Goal: Task Accomplishment & Management: Complete application form

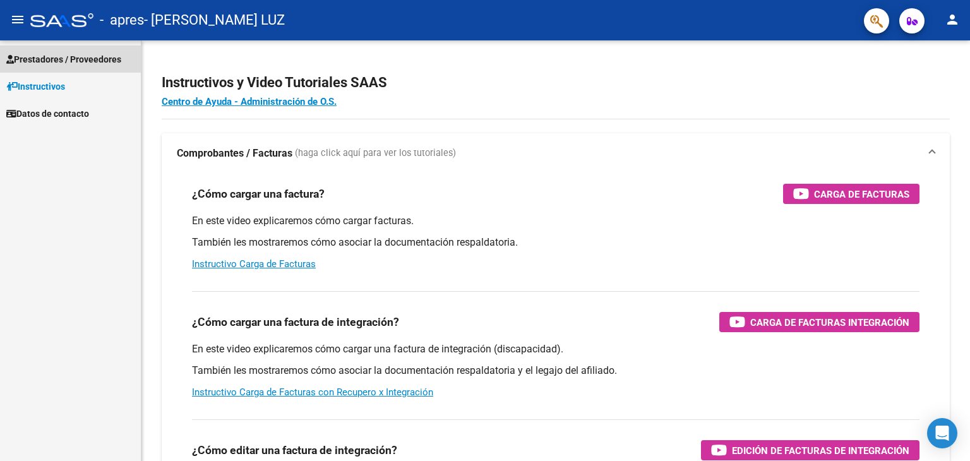
click at [92, 63] on span "Prestadores / Proveedores" at bounding box center [63, 59] width 115 height 14
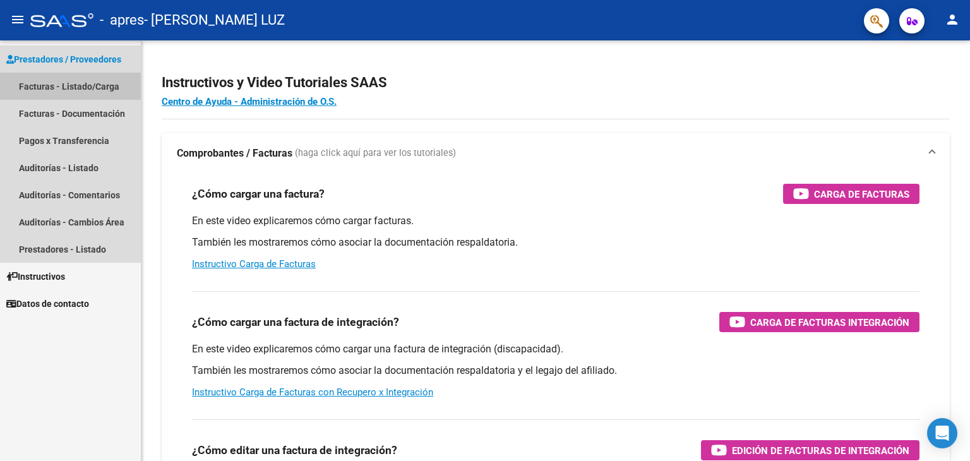
click at [92, 85] on link "Facturas - Listado/Carga" at bounding box center [70, 86] width 141 height 27
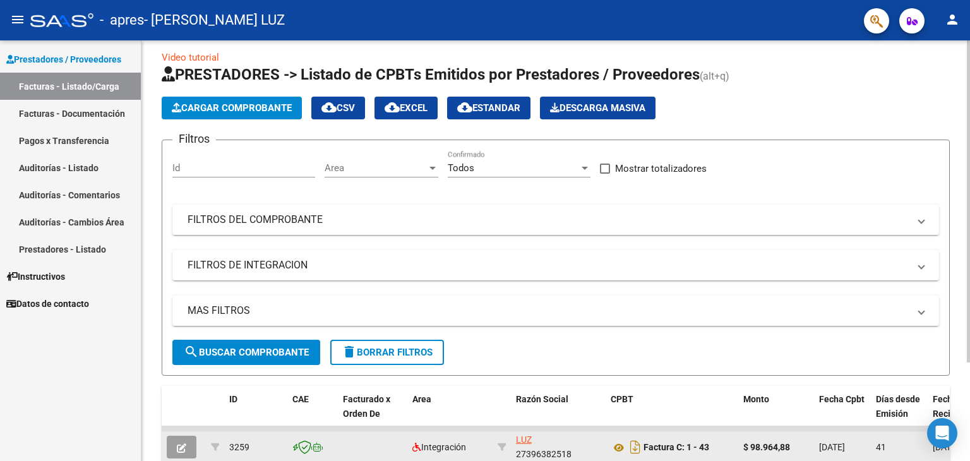
scroll to position [3, 0]
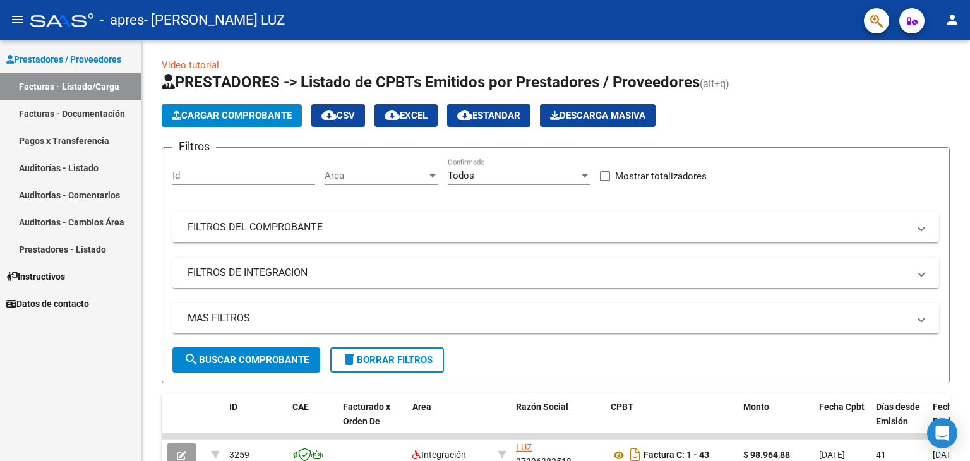
click at [80, 88] on link "Facturas - Listado/Carga" at bounding box center [70, 86] width 141 height 27
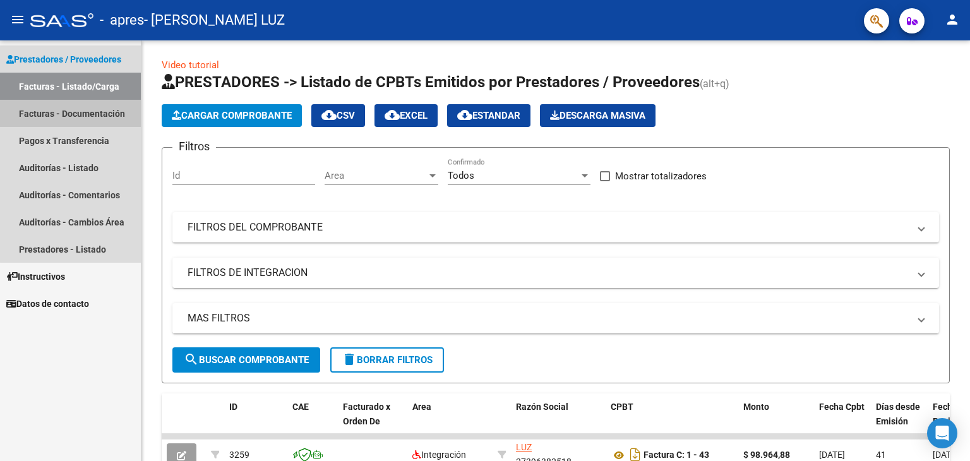
click at [104, 119] on link "Facturas - Documentación" at bounding box center [70, 113] width 141 height 27
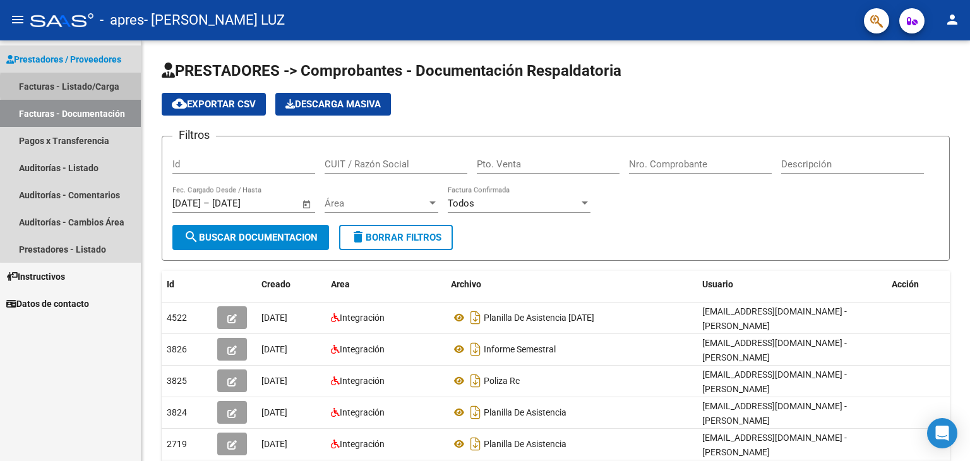
click at [100, 86] on link "Facturas - Listado/Carga" at bounding box center [70, 86] width 141 height 27
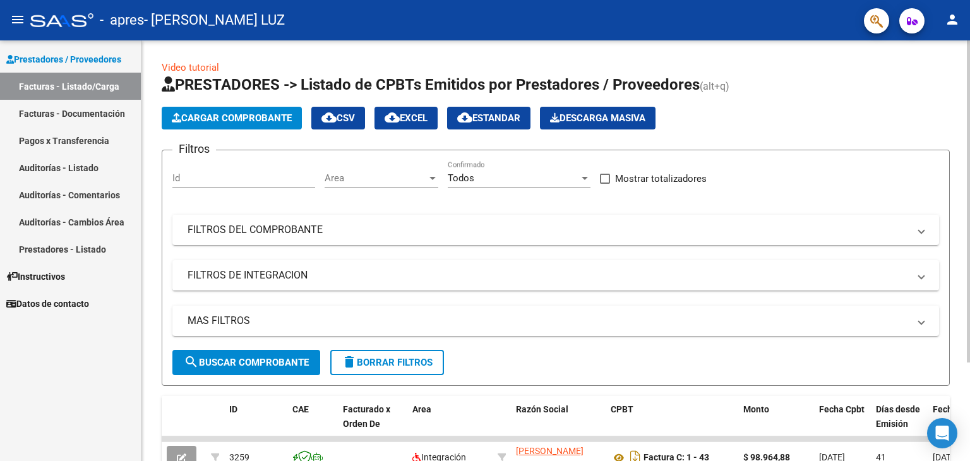
click at [232, 119] on span "Cargar Comprobante" at bounding box center [232, 117] width 120 height 11
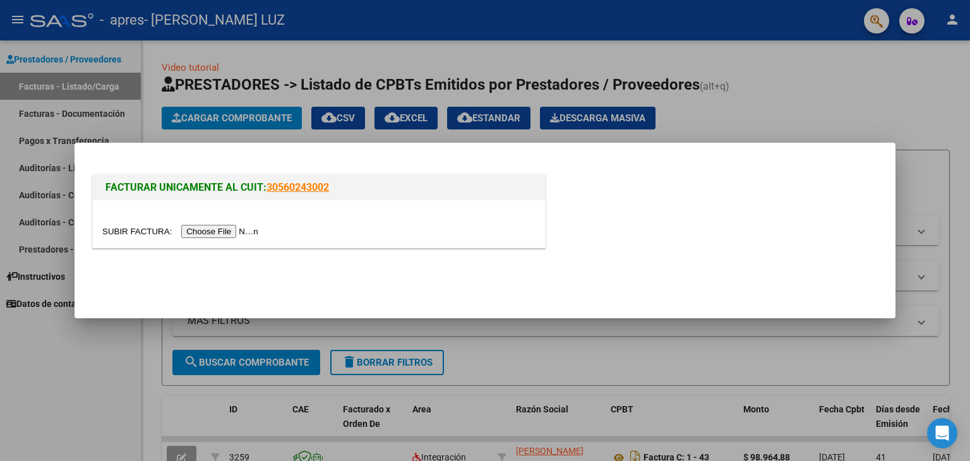
click at [167, 133] on div at bounding box center [485, 230] width 970 height 461
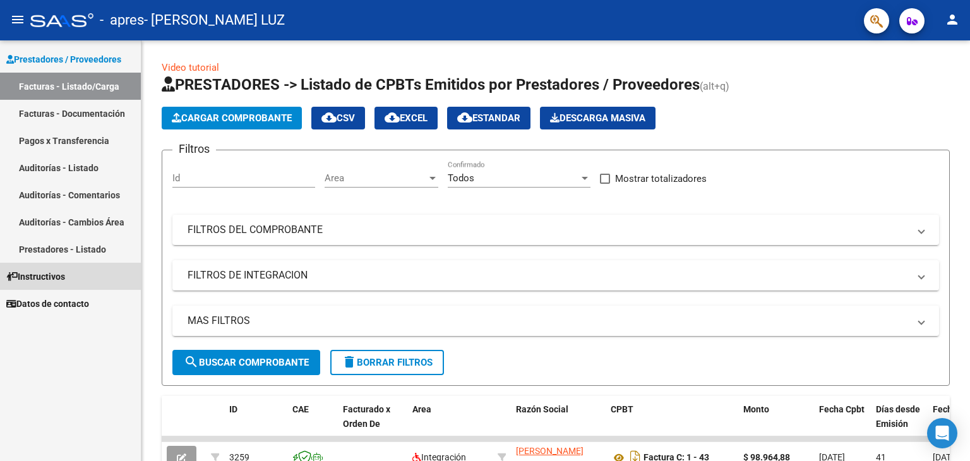
click at [55, 274] on span "Instructivos" at bounding box center [35, 277] width 59 height 14
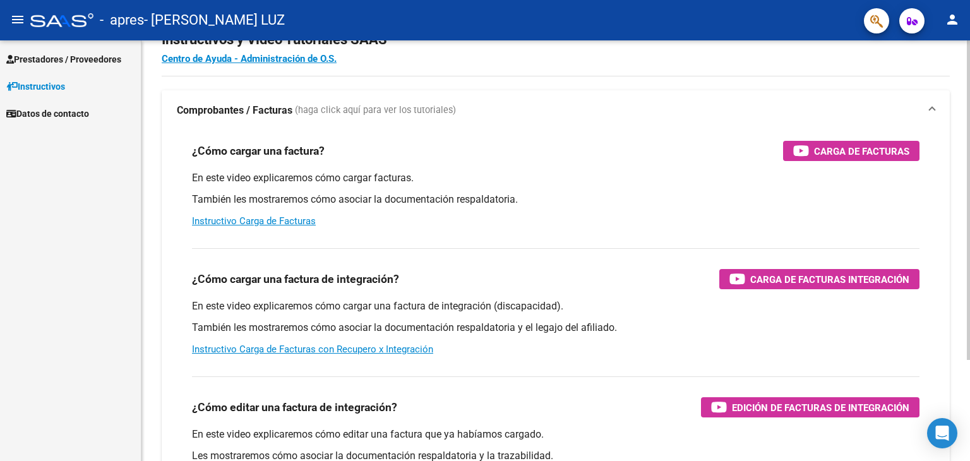
scroll to position [126, 0]
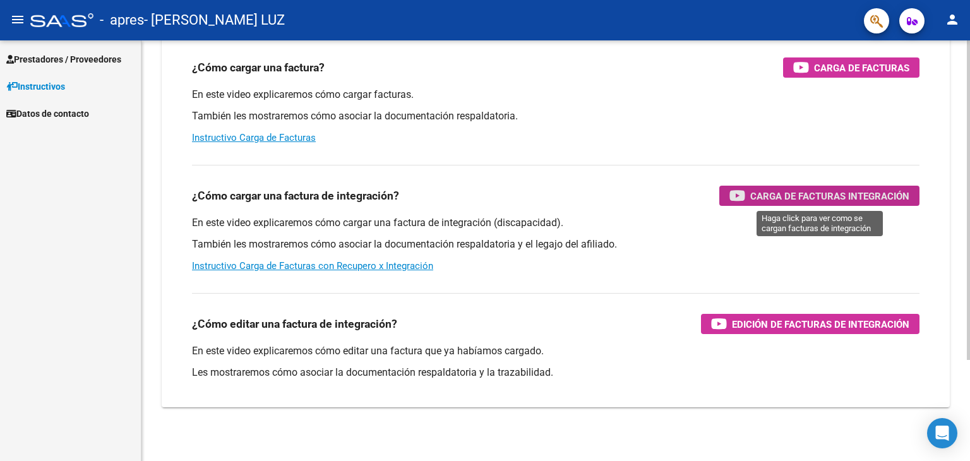
click at [793, 195] on span "Carga de Facturas Integración" at bounding box center [829, 196] width 159 height 16
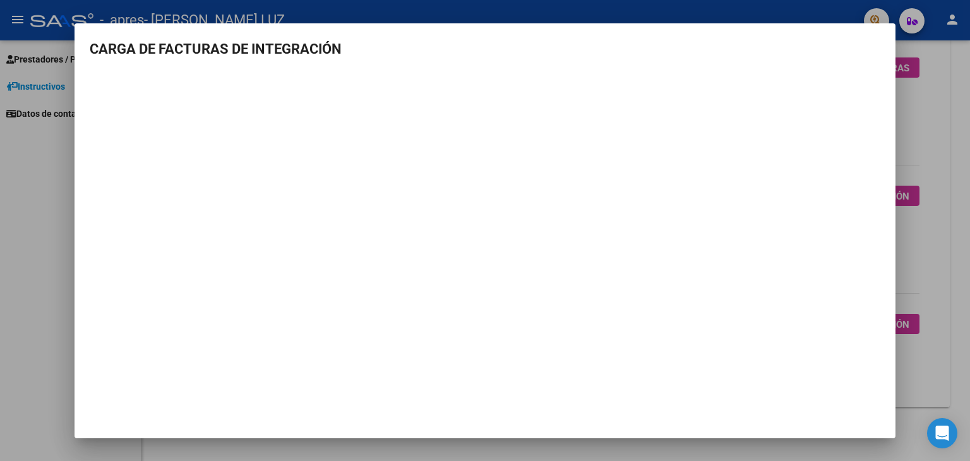
click at [49, 214] on div at bounding box center [485, 230] width 970 height 461
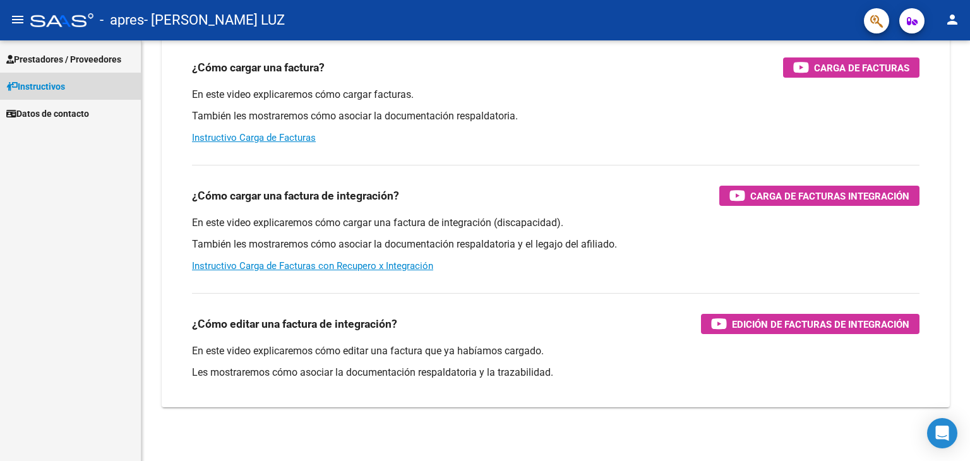
click at [48, 97] on link "Instructivos" at bounding box center [70, 86] width 141 height 27
click at [114, 54] on span "Prestadores / Proveedores" at bounding box center [63, 59] width 115 height 14
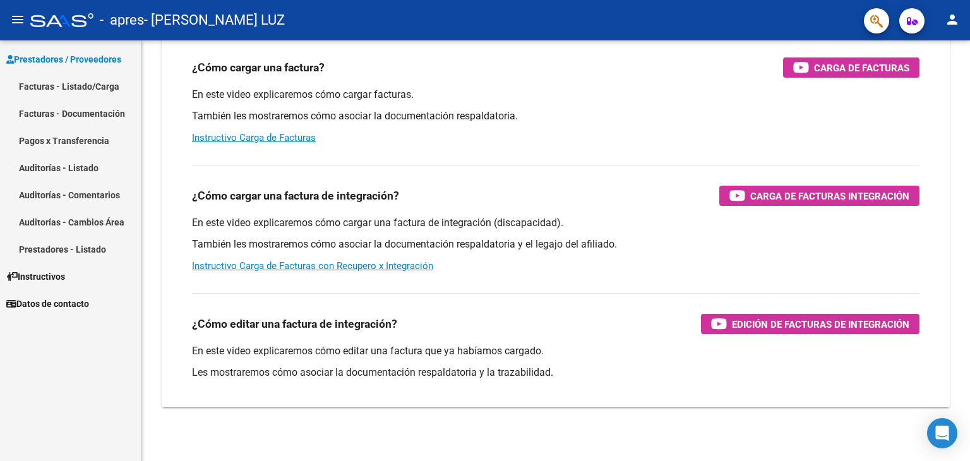
click at [109, 89] on link "Facturas - Listado/Carga" at bounding box center [70, 86] width 141 height 27
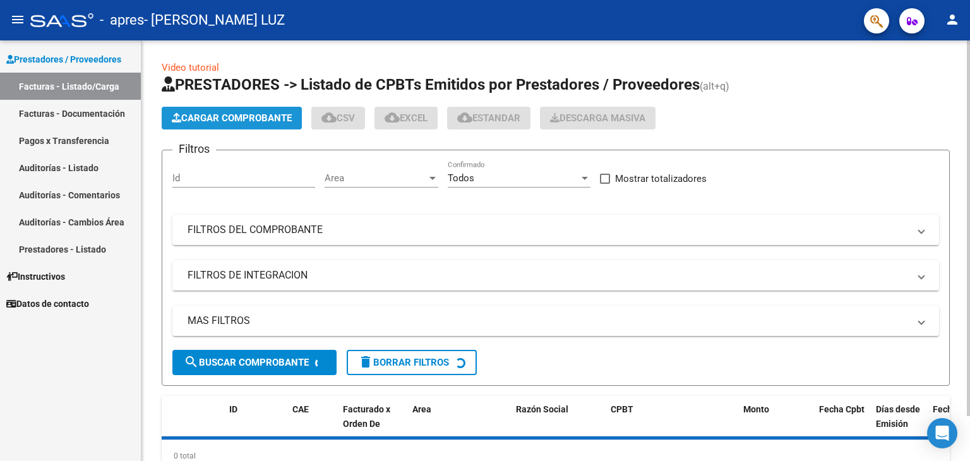
click at [247, 122] on span "Cargar Comprobante" at bounding box center [232, 117] width 120 height 11
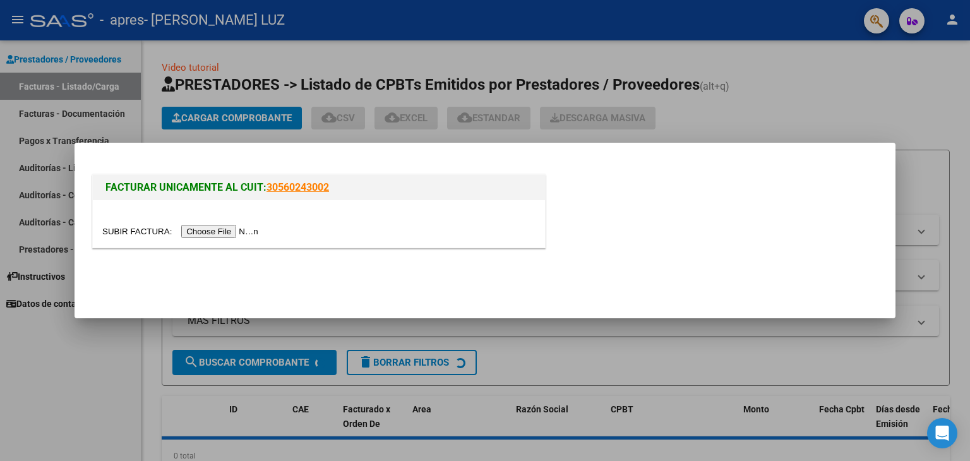
click at [230, 224] on div at bounding box center [318, 231] width 433 height 15
click at [230, 228] on input "file" at bounding box center [182, 231] width 160 height 13
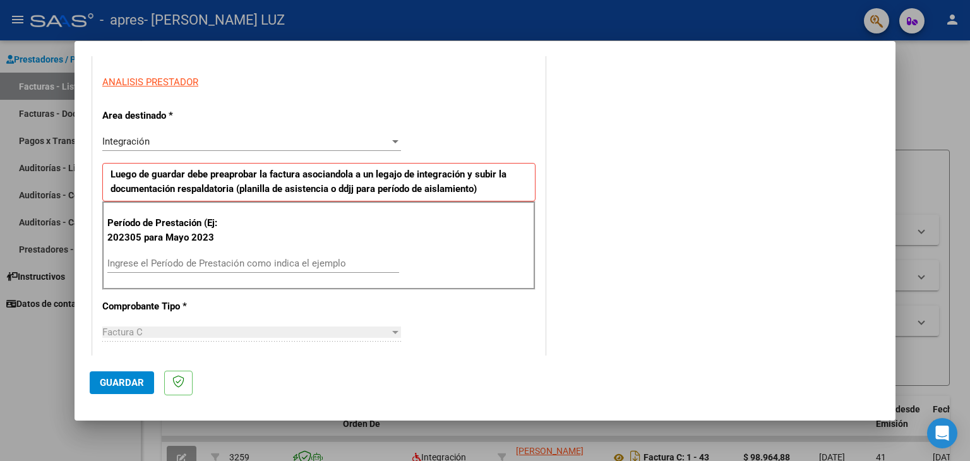
scroll to position [253, 0]
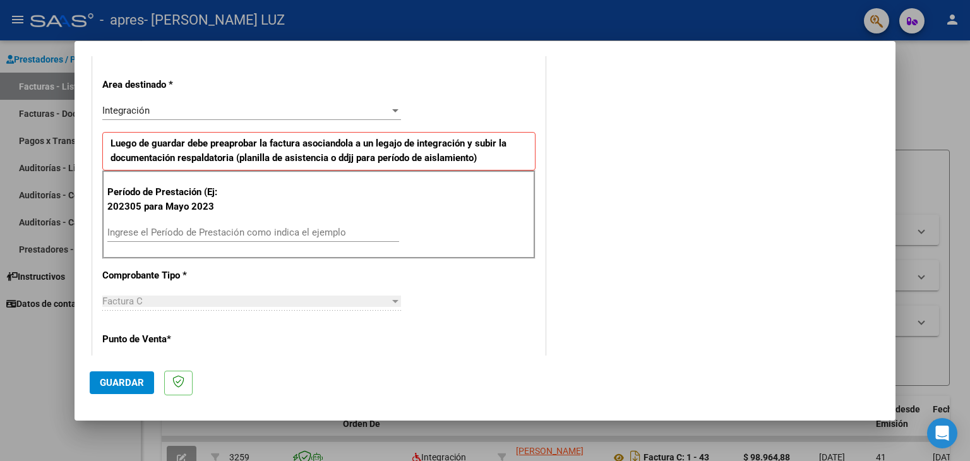
click at [291, 230] on input "Ingrese el Período de Prestación como indica el ejemplo" at bounding box center [253, 232] width 292 height 11
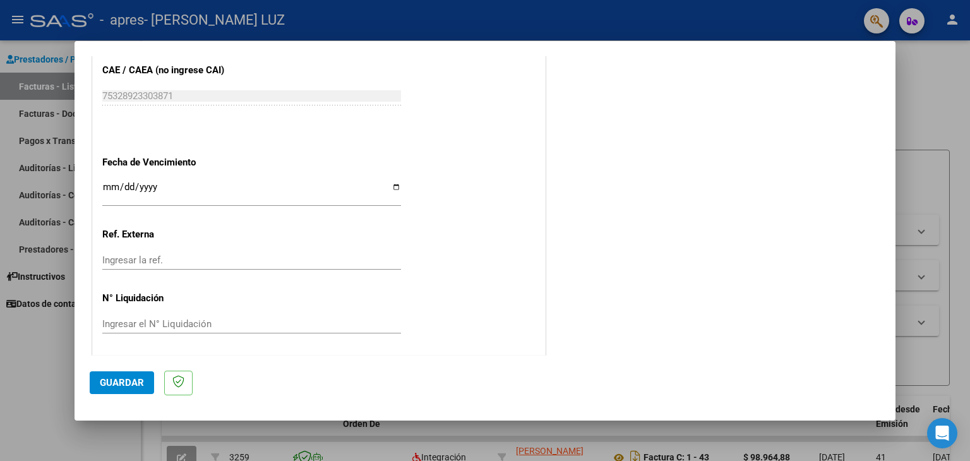
scroll to position [786, 0]
type input "202507"
click at [131, 377] on span "Guardar" at bounding box center [122, 382] width 44 height 11
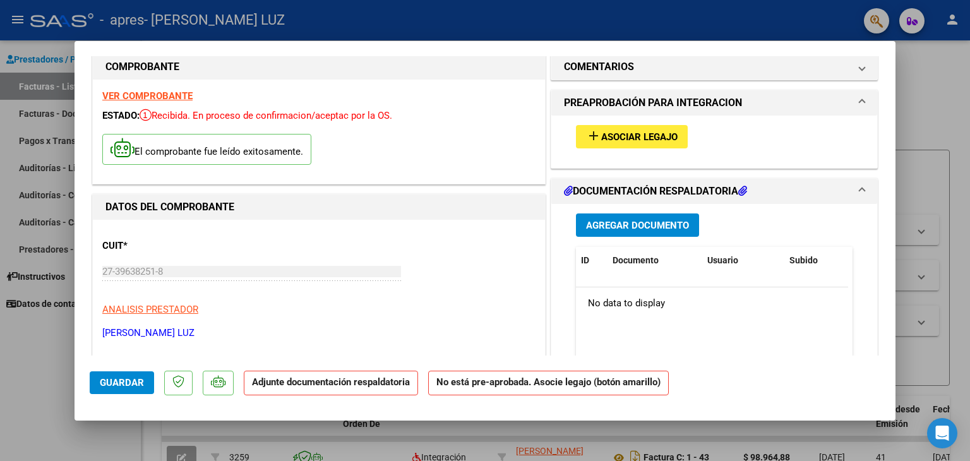
scroll to position [0, 0]
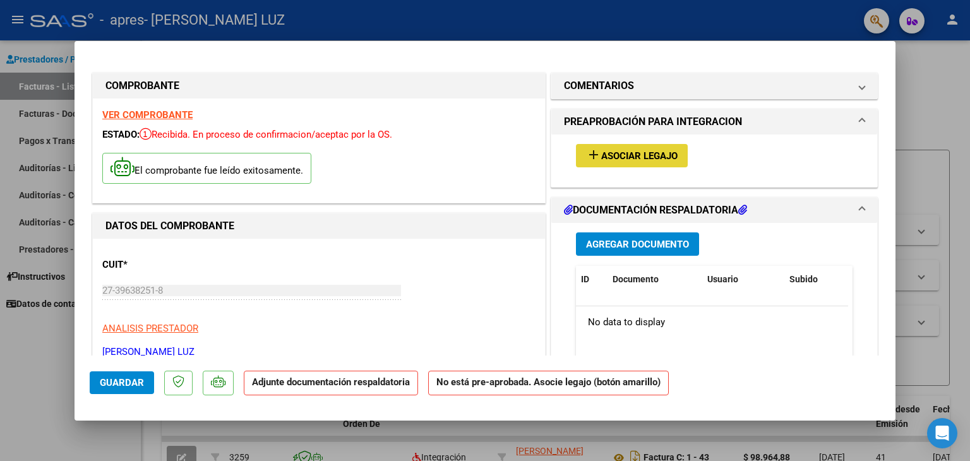
click at [616, 160] on span "Asociar Legajo" at bounding box center [639, 155] width 76 height 11
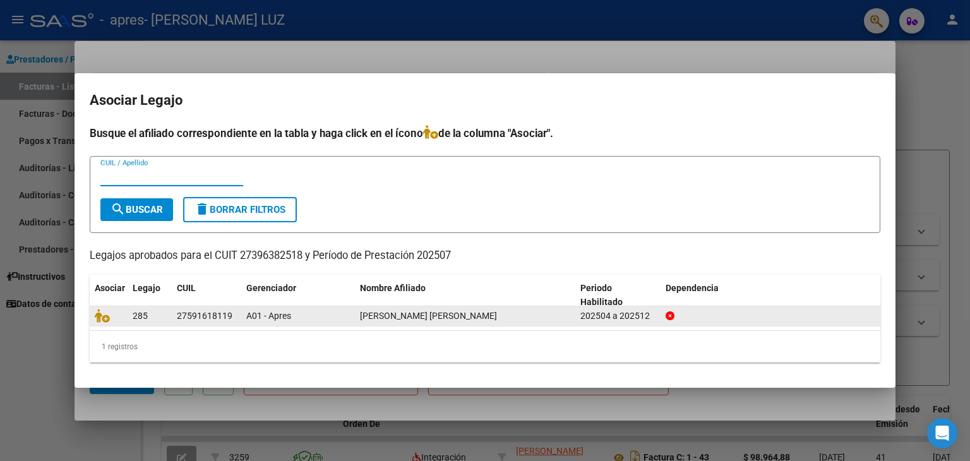
click at [342, 315] on div "A01 - Apres" at bounding box center [298, 316] width 104 height 15
click at [243, 322] on datatable-body-cell "A01 - Apres" at bounding box center [298, 316] width 114 height 20
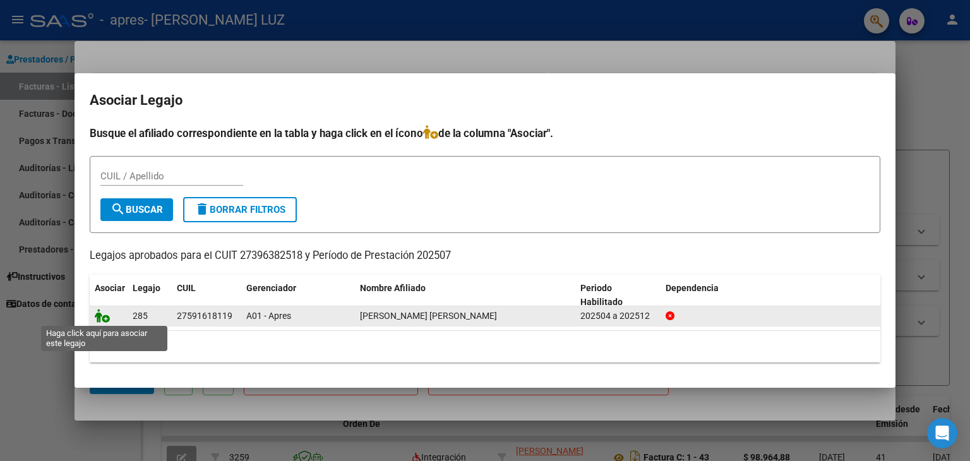
click at [102, 319] on icon at bounding box center [102, 316] width 15 height 14
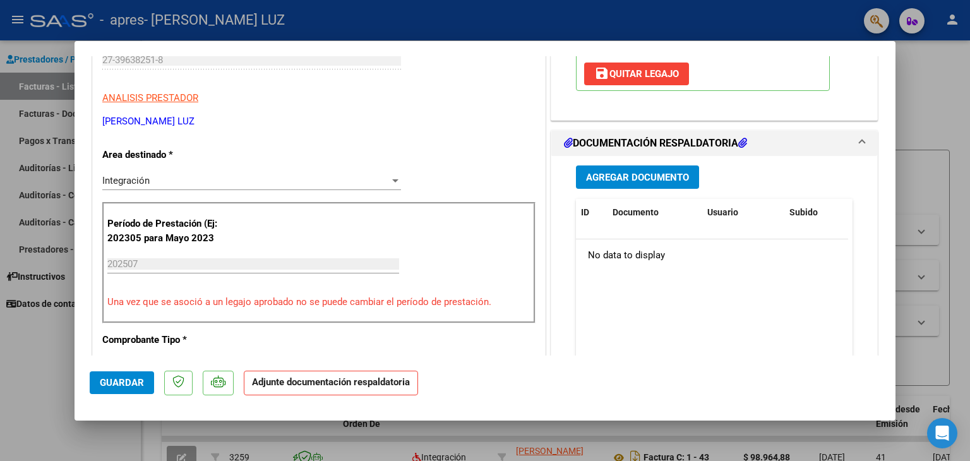
scroll to position [253, 0]
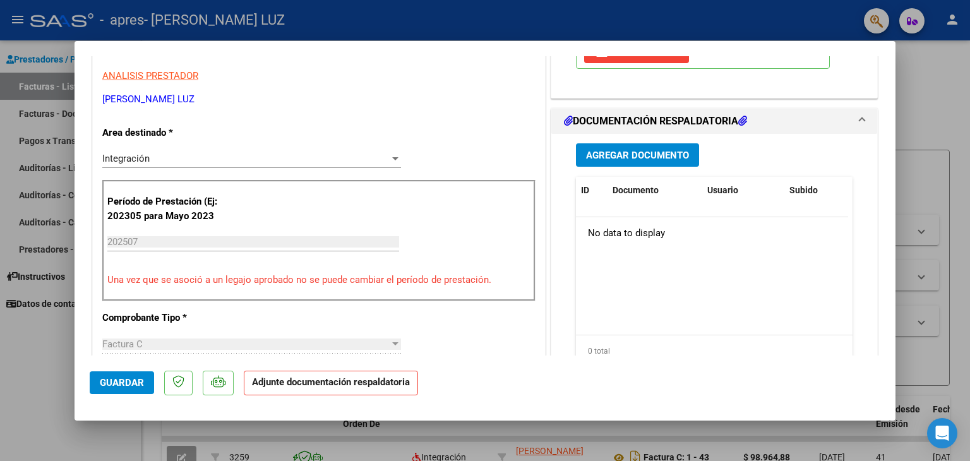
click at [606, 155] on span "Agregar Documento" at bounding box center [637, 155] width 103 height 11
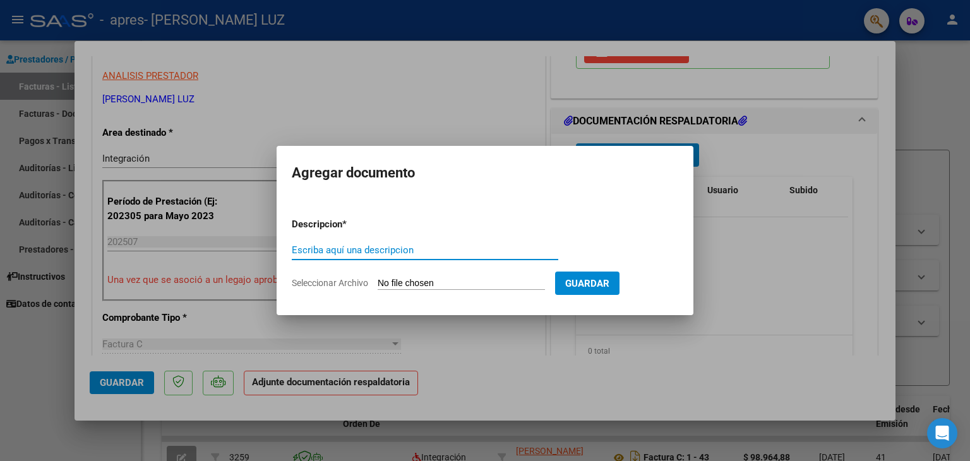
click at [470, 255] on input "Escriba aquí una descripcion" at bounding box center [425, 249] width 267 height 11
type input "PLANILLA DE ASISTENCIA JULIO"
click at [528, 280] on input "Seleccionar Archivo" at bounding box center [461, 284] width 167 height 12
type input "C:\fakepath\PLANILLA DE ASISTENCIA JULIO SEGOVIA.pdf"
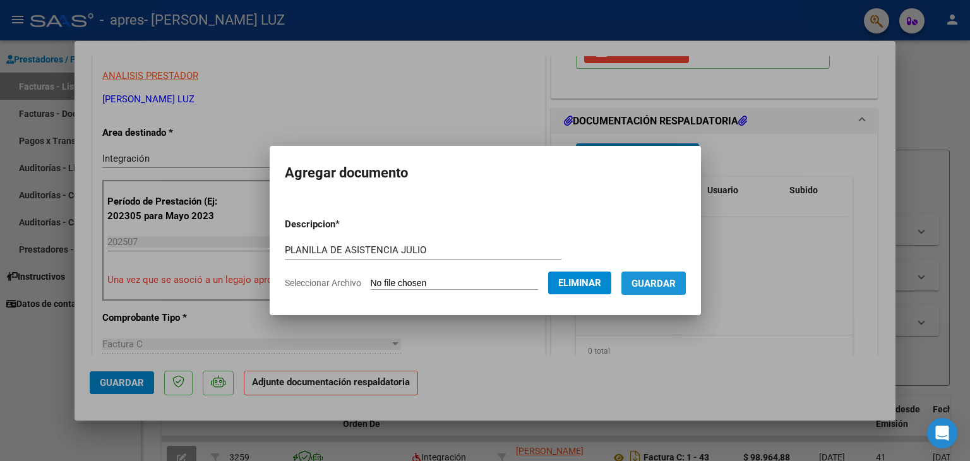
click at [649, 282] on span "Guardar" at bounding box center [654, 283] width 44 height 11
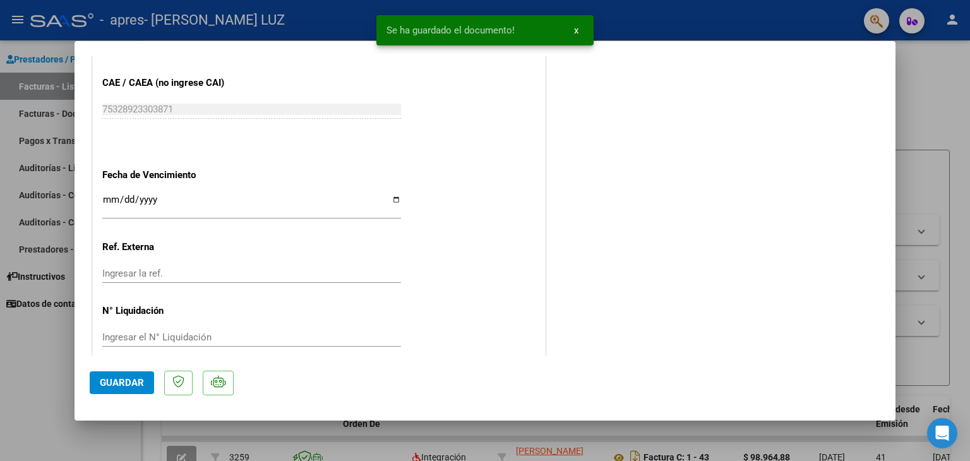
scroll to position [829, 0]
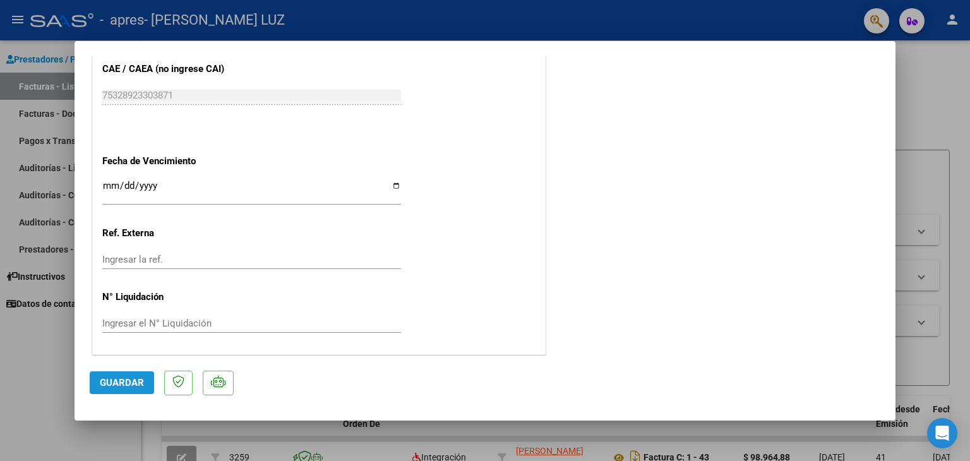
click at [135, 386] on span "Guardar" at bounding box center [122, 382] width 44 height 11
click at [905, 198] on div at bounding box center [485, 230] width 970 height 461
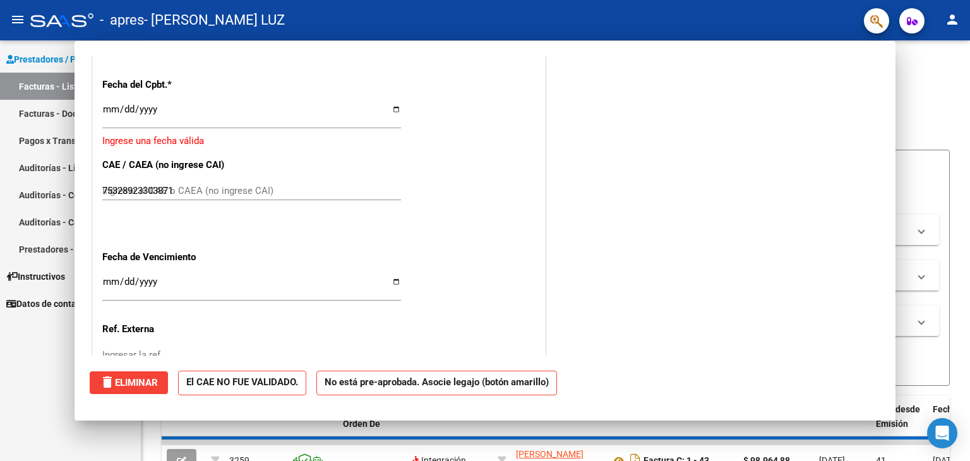
type input "$ 0,00"
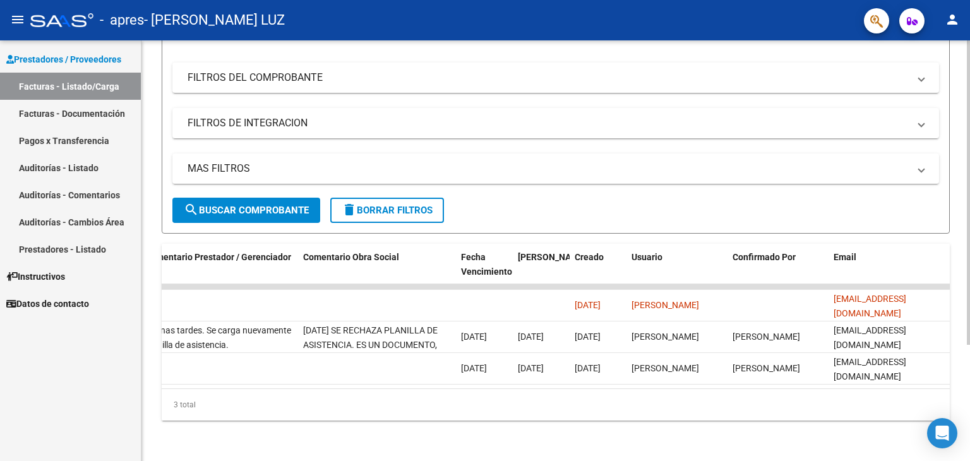
scroll to position [0, 1875]
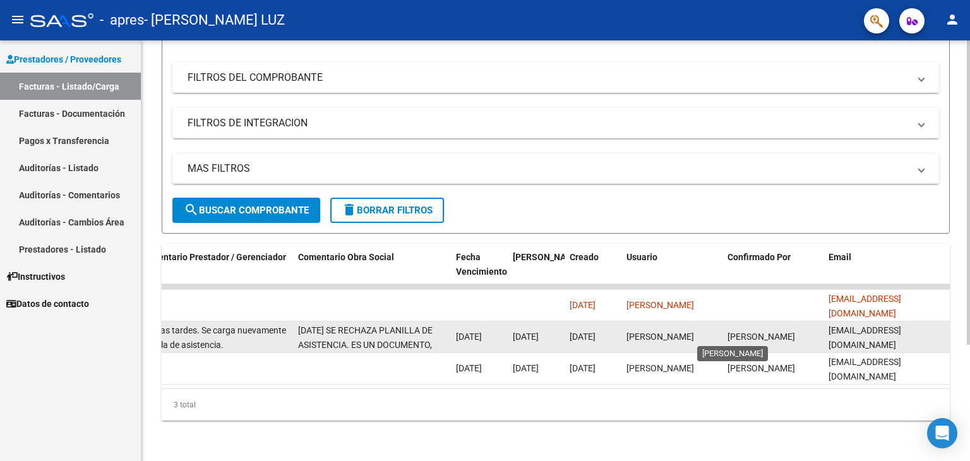
click at [768, 332] on span "Mariel Mercedes Gonzalez Blanco" at bounding box center [762, 337] width 68 height 10
click at [798, 330] on div "Mariel Mercedes Gonzalez Blanco" at bounding box center [773, 337] width 91 height 15
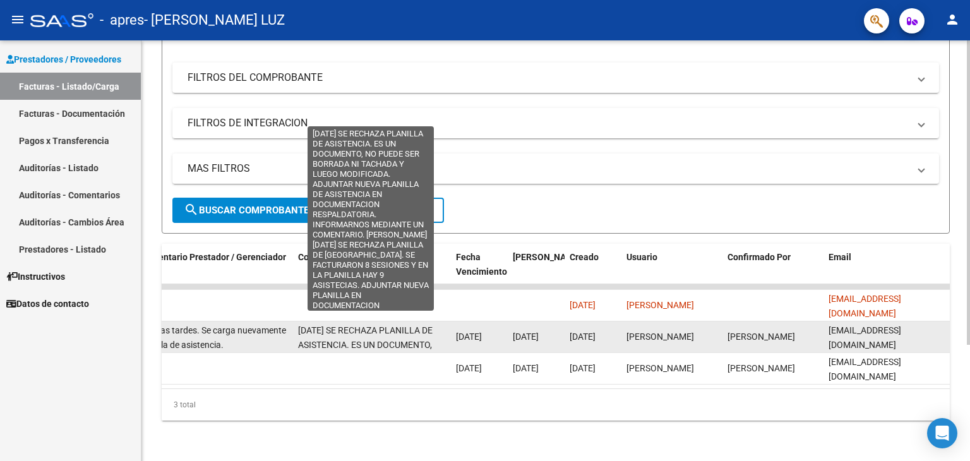
click at [380, 332] on span "14/07/2025 SE RECHAZA PLANILLA DE ASISTENCIA. ES UN DOCUMENTO, NO PUEDE SER BOR…" at bounding box center [370, 452] width 145 height 255
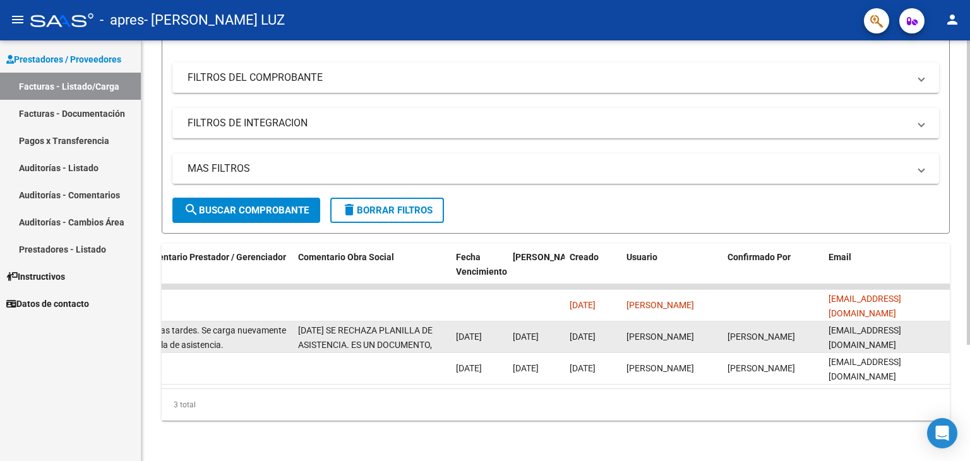
click at [380, 332] on span "14/07/2025 SE RECHAZA PLANILLA DE ASISTENCIA. ES UN DOCUMENTO, NO PUEDE SER BOR…" at bounding box center [370, 452] width 145 height 255
click at [359, 335] on span "14/07/2025 SE RECHAZA PLANILLA DE ASISTENCIA. ES UN DOCUMENTO, NO PUEDE SER BOR…" at bounding box center [370, 452] width 145 height 255
click at [368, 335] on span "14/07/2025 SE RECHAZA PLANILLA DE ASISTENCIA. ES UN DOCUMENTO, NO PUEDE SER BOR…" at bounding box center [370, 452] width 145 height 255
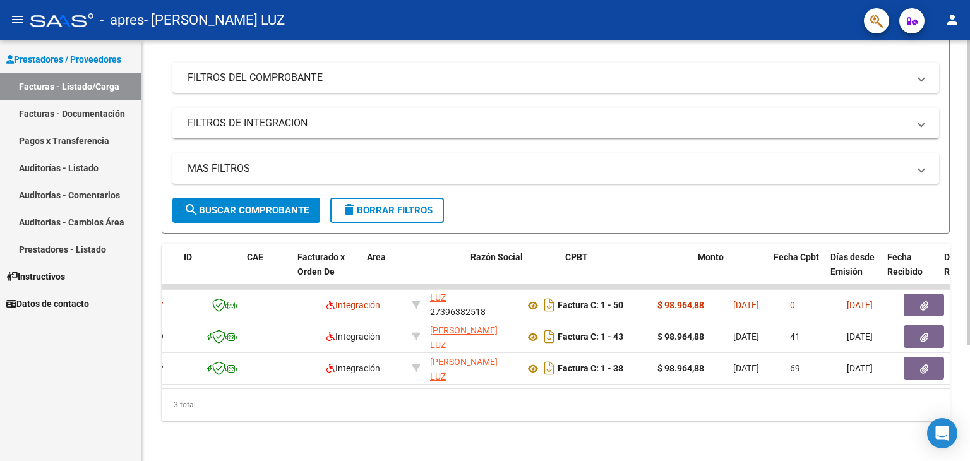
scroll to position [0, 45]
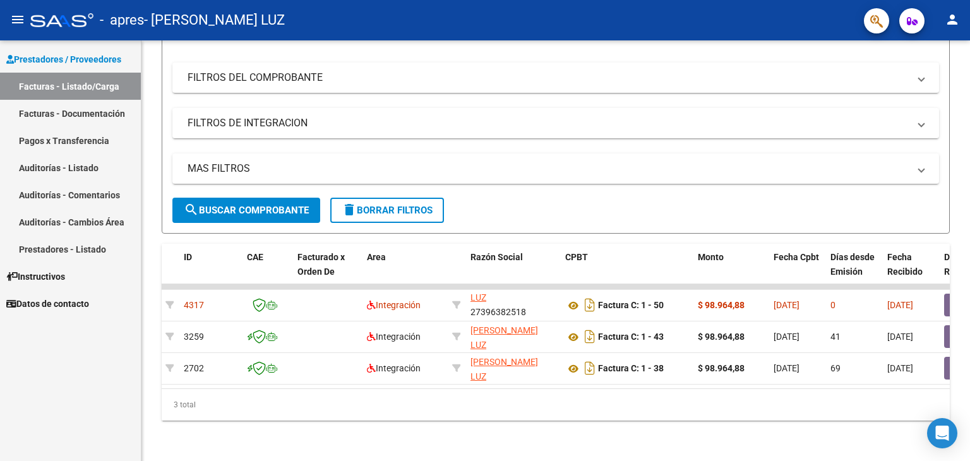
click at [954, 27] on button "person" at bounding box center [952, 20] width 25 height 25
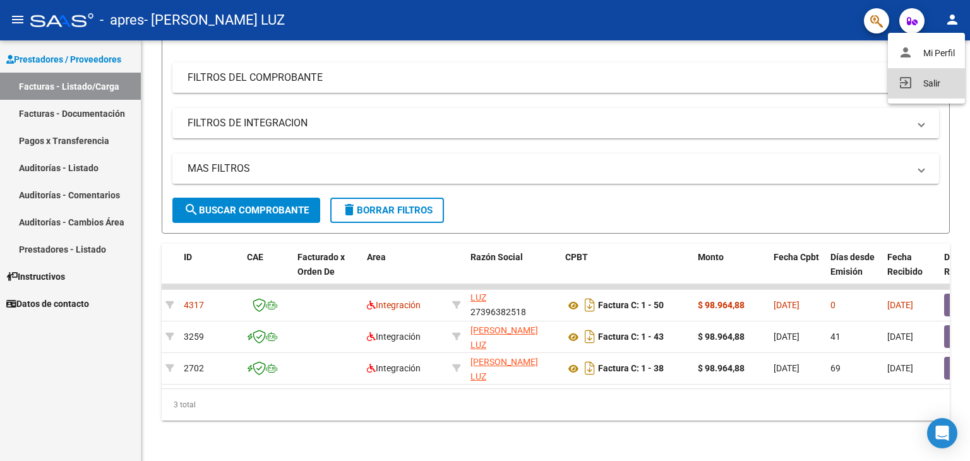
click at [932, 83] on button "exit_to_app Salir" at bounding box center [926, 83] width 77 height 30
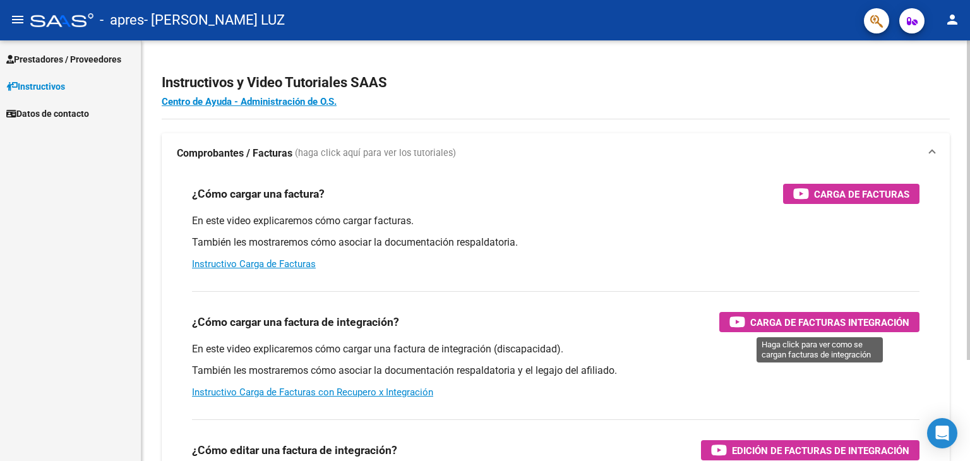
click at [773, 315] on span "Carga de Facturas Integración" at bounding box center [829, 323] width 159 height 16
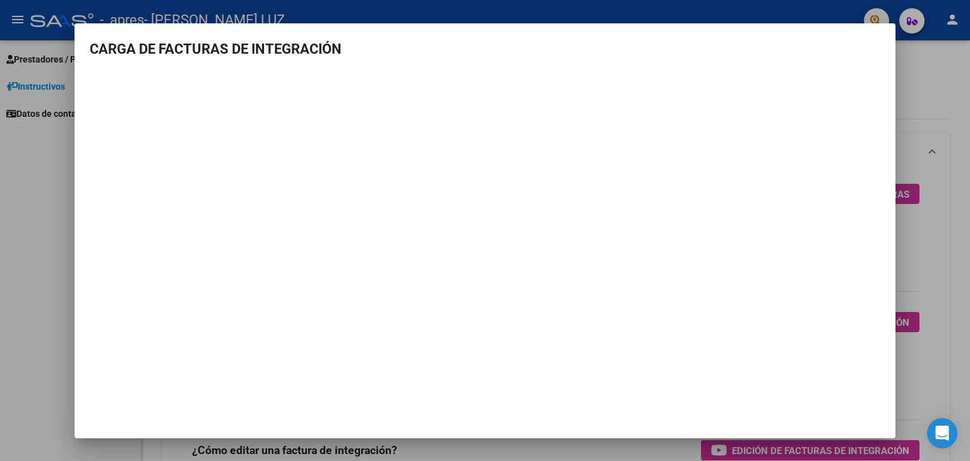
click at [32, 304] on div at bounding box center [485, 230] width 970 height 461
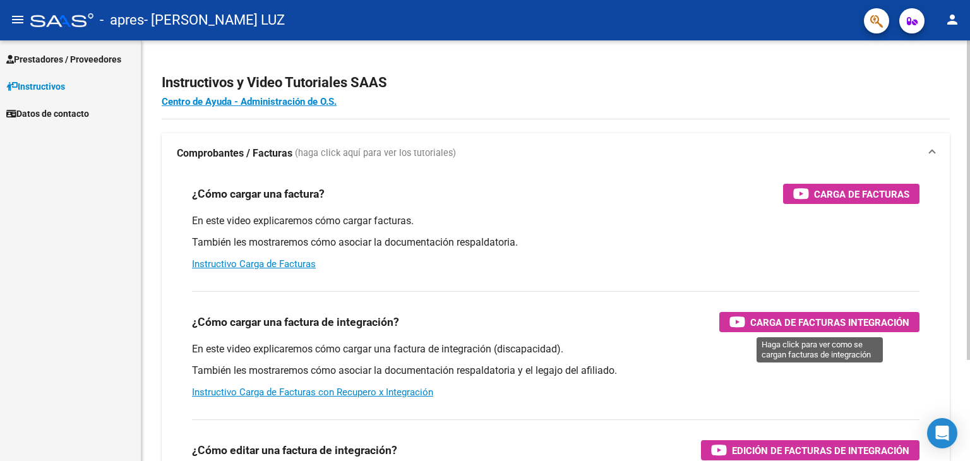
click at [781, 319] on span "Carga de Facturas Integración" at bounding box center [829, 323] width 159 height 16
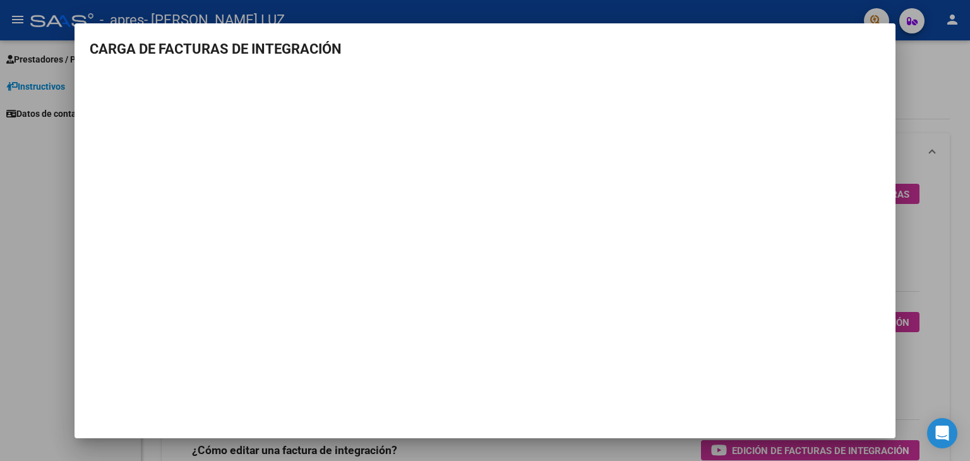
click at [42, 133] on div at bounding box center [485, 230] width 970 height 461
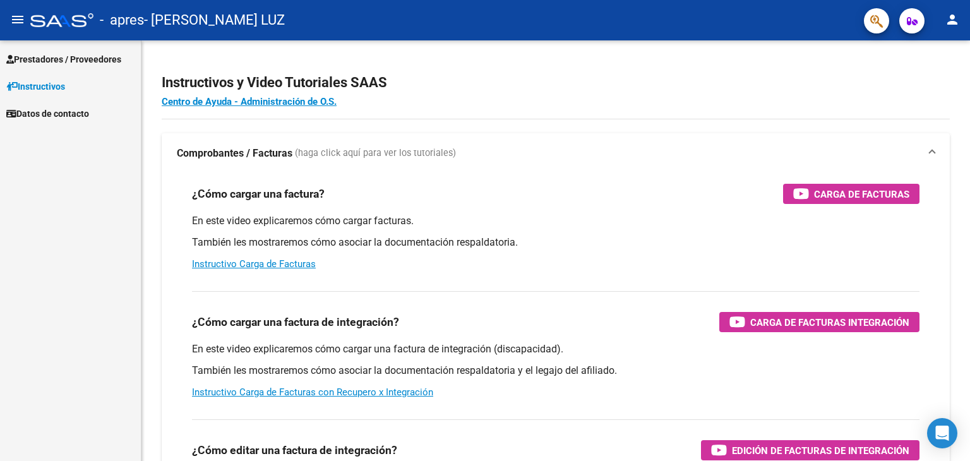
click at [948, 31] on button "person" at bounding box center [952, 20] width 25 height 25
click at [939, 80] on button "exit_to_app Salir" at bounding box center [926, 83] width 77 height 30
